Goal: Task Accomplishment & Management: Use online tool/utility

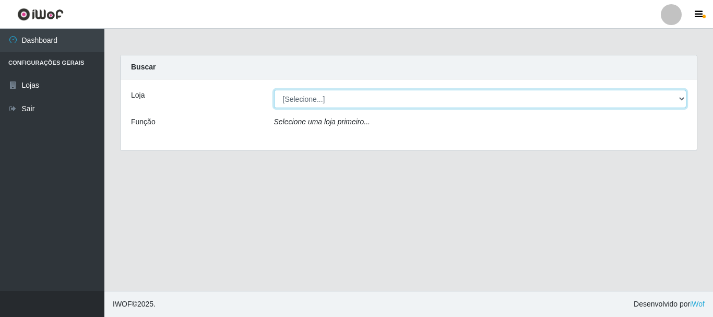
click at [309, 99] on select "[Selecione...] [GEOGRAPHIC_DATA] [GEOGRAPHIC_DATA]" at bounding box center [480, 99] width 413 height 18
select select "64"
click at [274, 90] on select "[Selecione...] [GEOGRAPHIC_DATA] [GEOGRAPHIC_DATA]" at bounding box center [480, 99] width 413 height 18
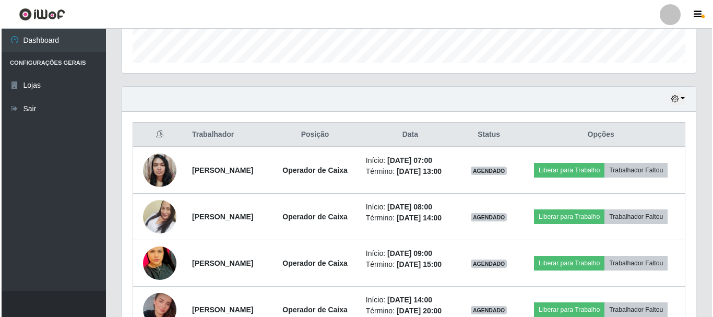
scroll to position [313, 0]
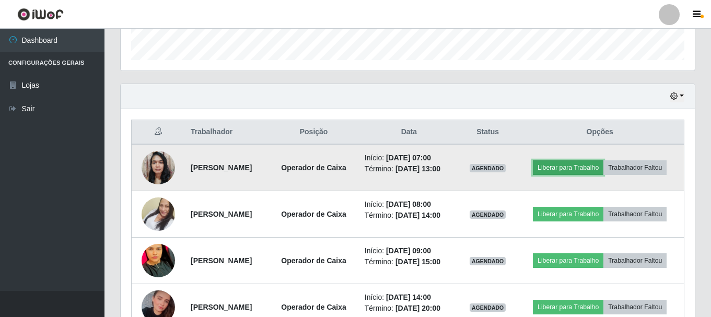
click at [582, 162] on button "Liberar para Trabalho" at bounding box center [568, 167] width 70 height 15
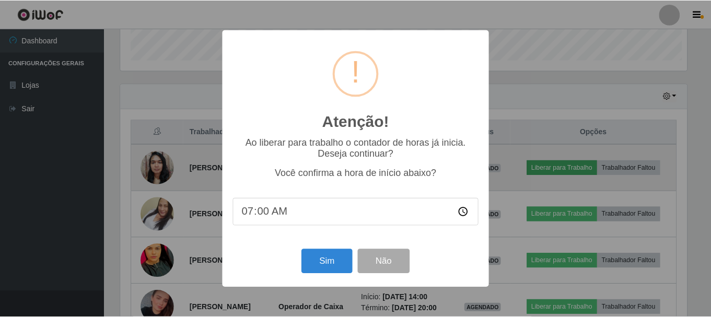
scroll to position [217, 569]
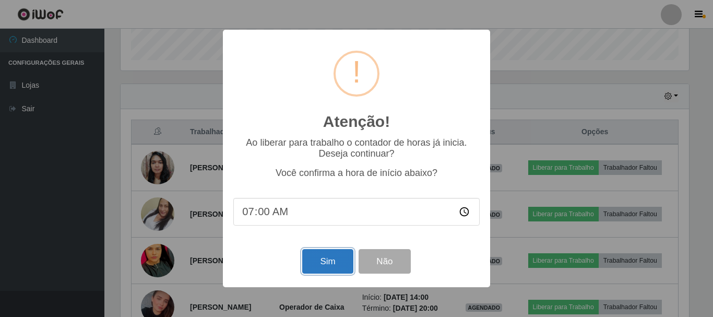
click at [329, 268] on button "Sim" at bounding box center [327, 261] width 51 height 25
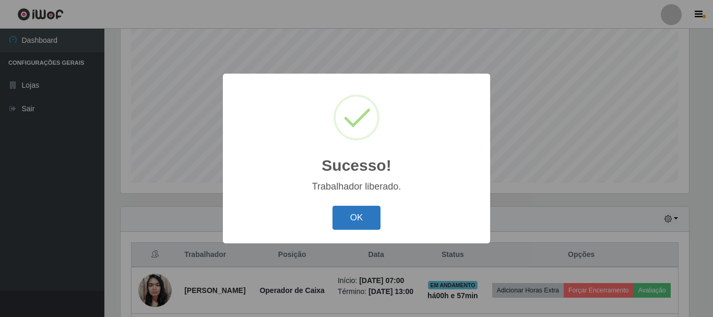
click at [348, 213] on button "OK" at bounding box center [357, 218] width 49 height 25
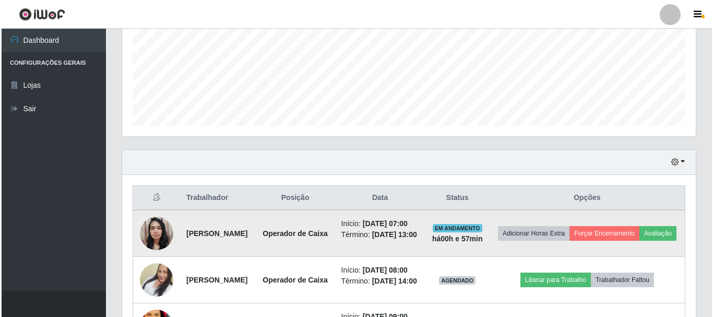
scroll to position [347, 0]
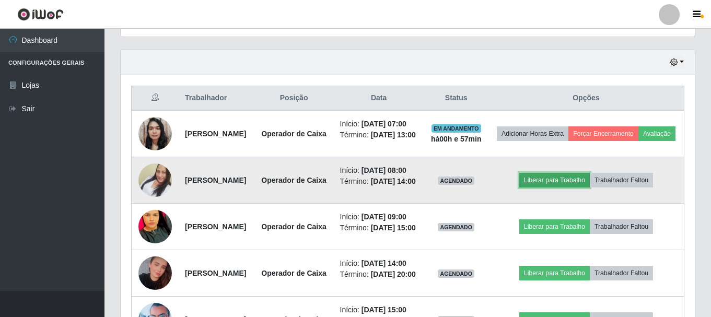
click at [567, 187] on button "Liberar para Trabalho" at bounding box center [554, 180] width 70 height 15
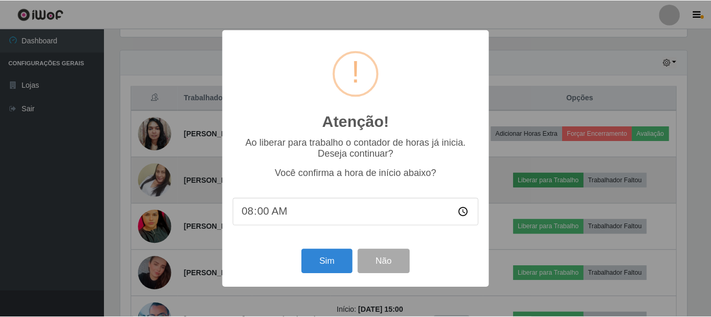
scroll to position [217, 569]
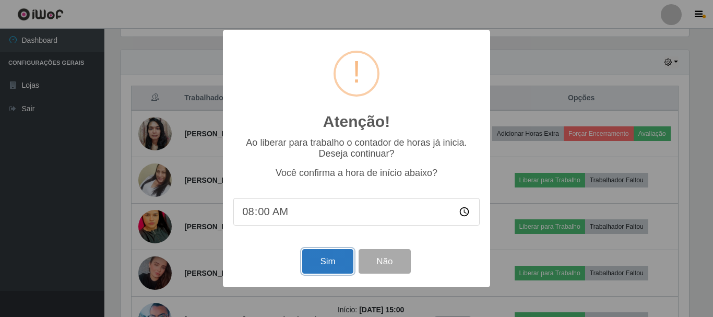
click at [317, 263] on button "Sim" at bounding box center [327, 261] width 51 height 25
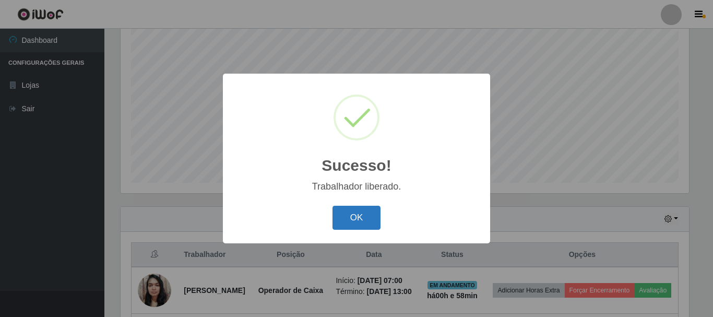
click at [351, 221] on button "OK" at bounding box center [357, 218] width 49 height 25
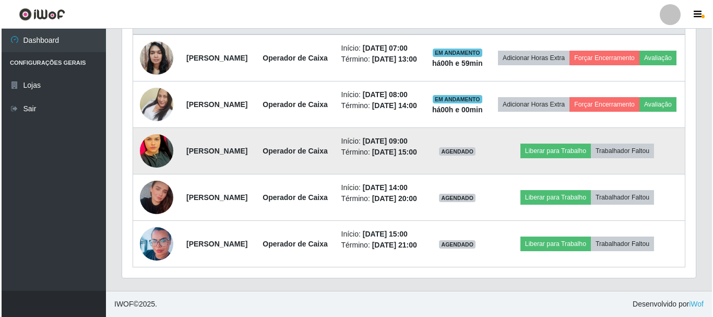
scroll to position [517, 0]
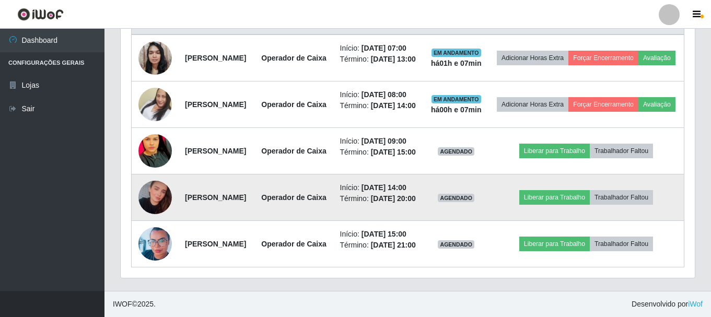
click at [150, 180] on img at bounding box center [154, 197] width 33 height 35
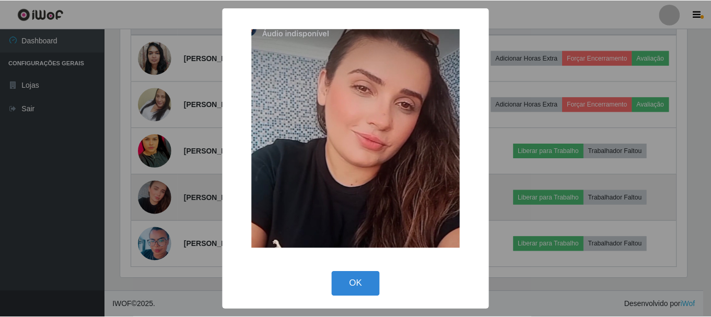
scroll to position [217, 569]
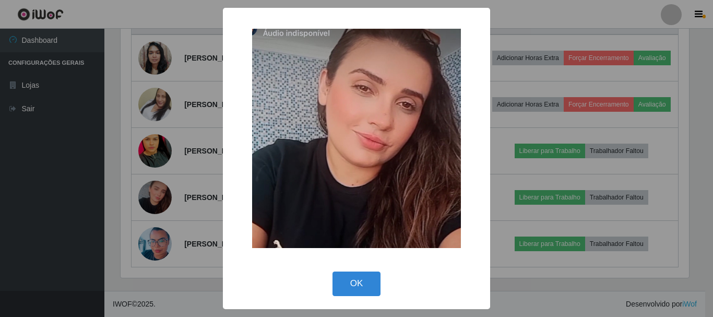
click at [324, 141] on img at bounding box center [356, 138] width 209 height 219
click at [354, 287] on button "OK" at bounding box center [357, 284] width 49 height 25
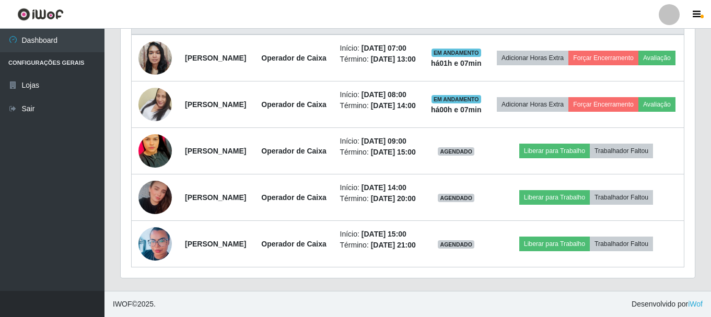
scroll to position [217, 574]
